Goal: Task Accomplishment & Management: Manage account settings

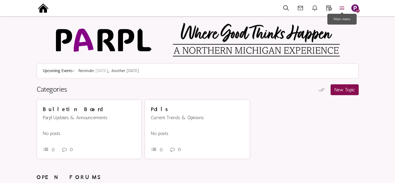
click at [343, 7] on icon at bounding box center [342, 8] width 13 height 7
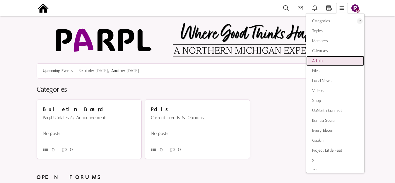
click at [329, 60] on link "Admin" at bounding box center [336, 61] width 58 height 10
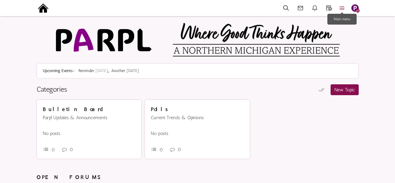
click at [343, 6] on icon at bounding box center [342, 8] width 13 height 7
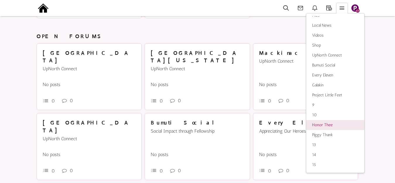
scroll to position [176, 0]
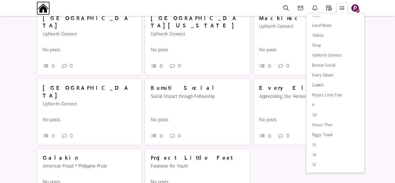
click at [42, 8] on img at bounding box center [43, 7] width 13 height 13
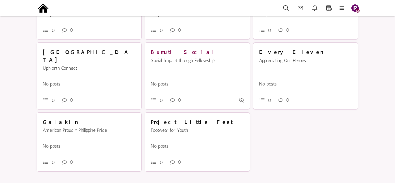
scroll to position [212, 0]
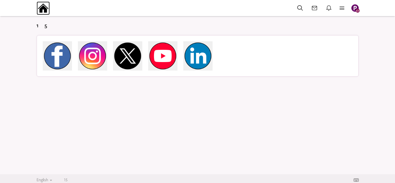
click at [42, 8] on img at bounding box center [43, 7] width 13 height 13
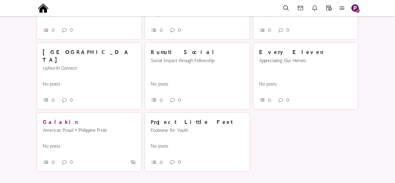
scroll to position [212, 0]
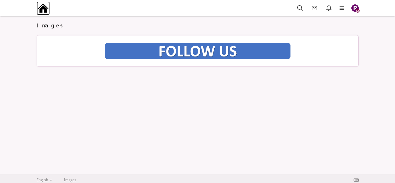
click at [45, 8] on img at bounding box center [43, 7] width 13 height 13
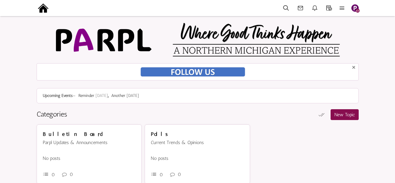
click at [360, 44] on div at bounding box center [198, 42] width 334 height 41
click at [341, 5] on icon at bounding box center [342, 8] width 13 height 7
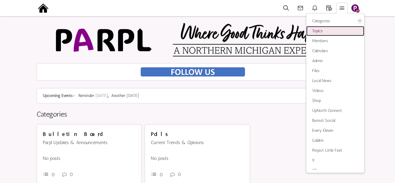
click at [324, 29] on link "Topics" at bounding box center [336, 31] width 58 height 10
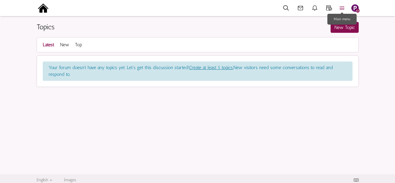
click at [341, 7] on icon at bounding box center [342, 8] width 13 height 7
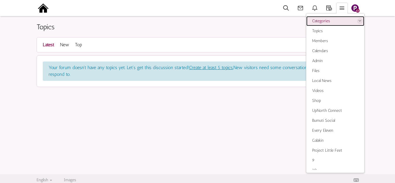
click at [329, 19] on link "Categories" at bounding box center [336, 21] width 58 height 10
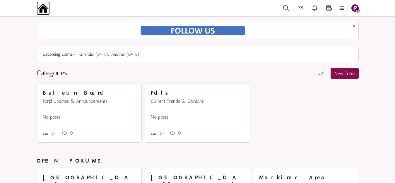
click at [46, 8] on img at bounding box center [43, 7] width 13 height 13
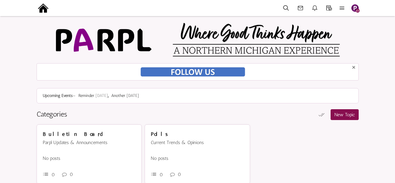
click at [356, 6] on img "button" at bounding box center [355, 7] width 7 height 7
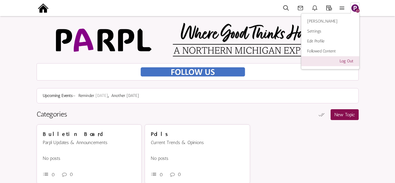
click at [347, 62] on link "Log Out" at bounding box center [331, 61] width 58 height 10
